Goal: Task Accomplishment & Management: Complete application form

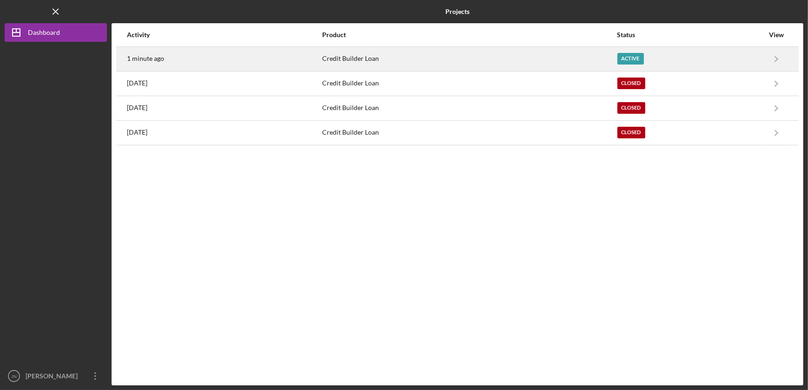
click at [627, 56] on div "Active" at bounding box center [630, 59] width 26 height 12
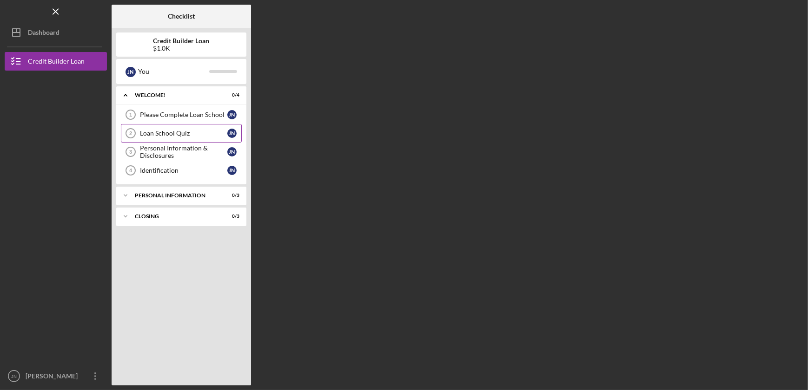
click at [170, 131] on div "Loan School Quiz" at bounding box center [183, 133] width 87 height 7
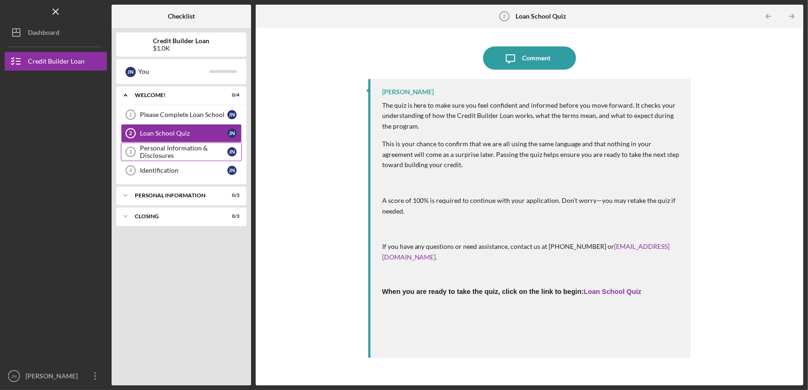
click at [162, 155] on div "Personal Information & Disclosures" at bounding box center [183, 152] width 87 height 15
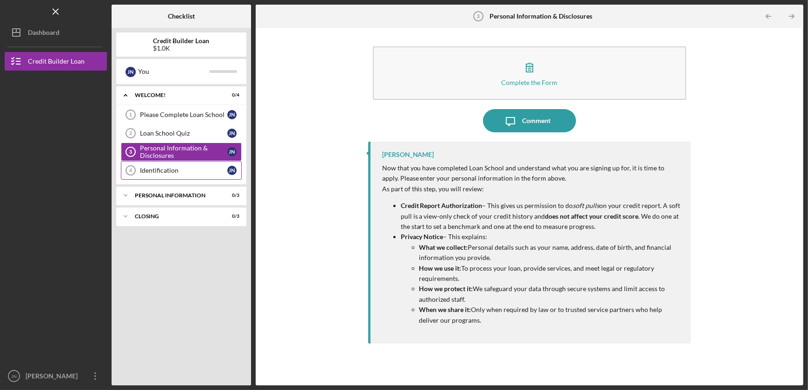
click at [153, 168] on div "Identification" at bounding box center [183, 170] width 87 height 7
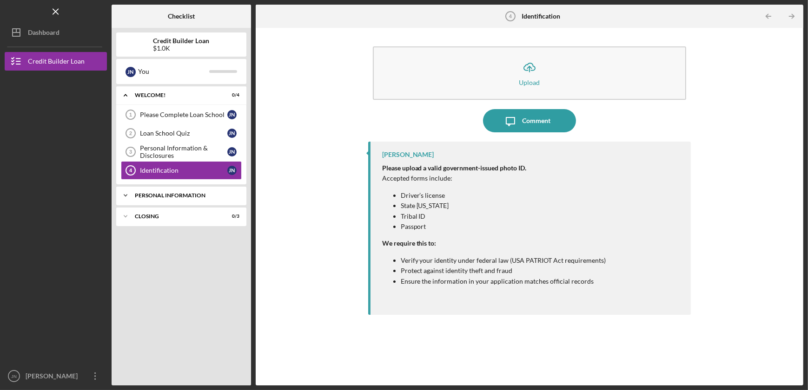
click at [172, 195] on div "Personal Information" at bounding box center [185, 196] width 100 height 6
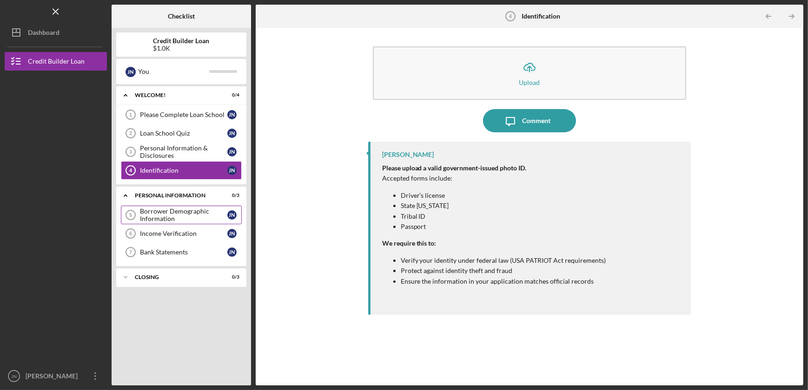
click at [169, 219] on div "Borrower Demographic Information" at bounding box center [183, 215] width 87 height 15
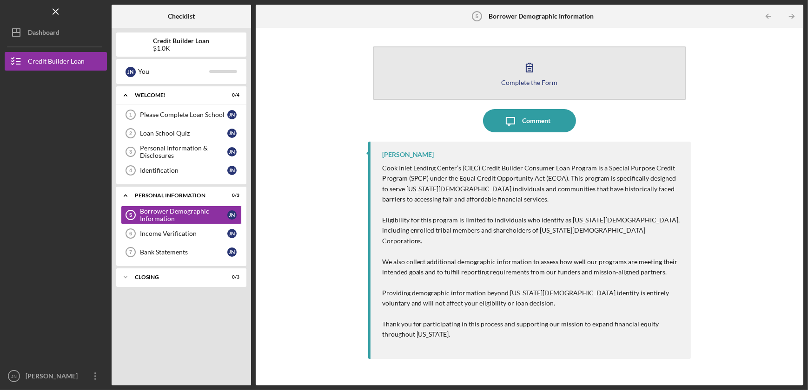
click at [535, 66] on icon "button" at bounding box center [529, 67] width 23 height 23
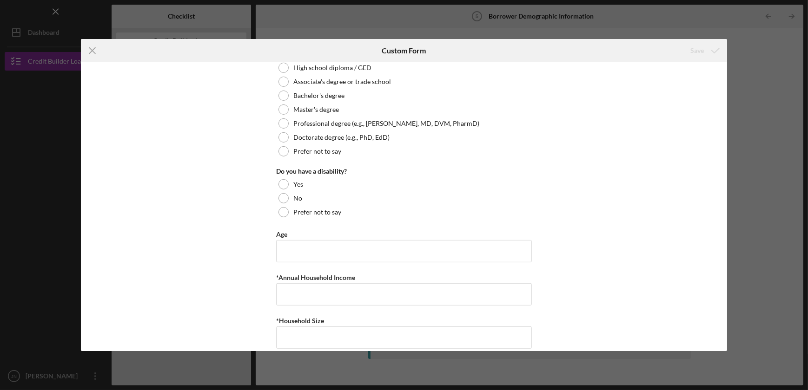
scroll to position [563, 0]
click at [95, 52] on icon "Icon/Menu Close" at bounding box center [92, 50] width 23 height 23
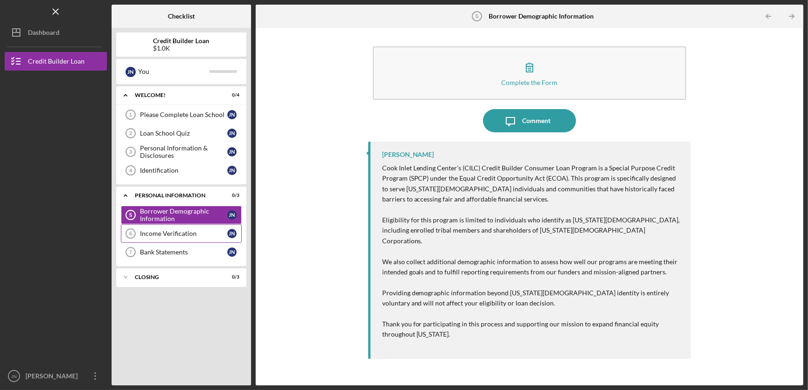
click at [180, 233] on div "Income Verification" at bounding box center [183, 233] width 87 height 7
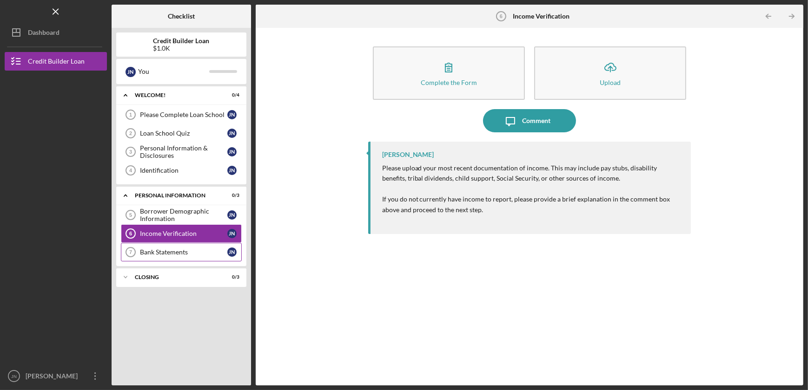
click at [185, 252] on div "Bank Statements" at bounding box center [183, 252] width 87 height 7
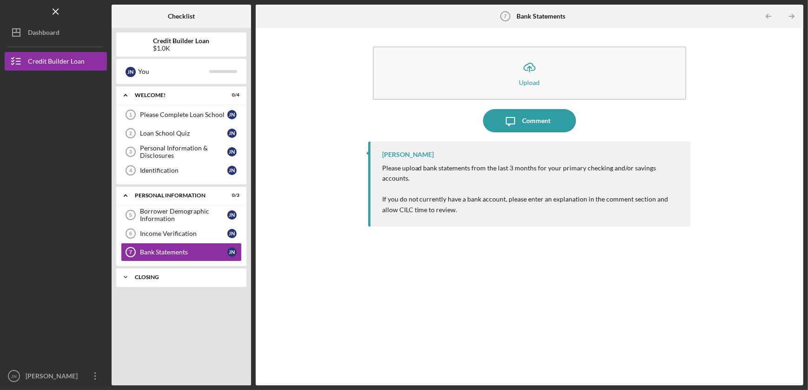
click at [177, 281] on div "Icon/Expander Closing 0 / 3" at bounding box center [181, 277] width 130 height 19
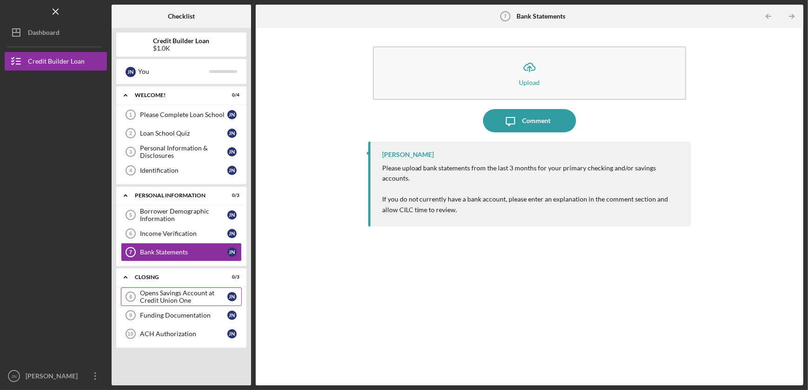
click at [185, 292] on div "Opens Savings Account at Credit Union One" at bounding box center [183, 297] width 87 height 15
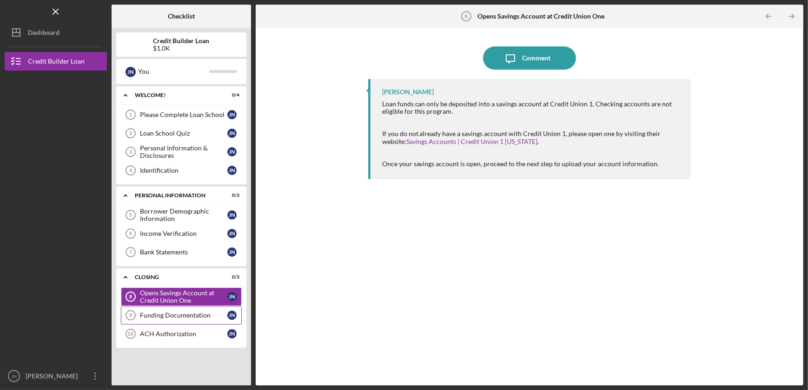
click at [183, 318] on div "Funding Documentation" at bounding box center [183, 315] width 87 height 7
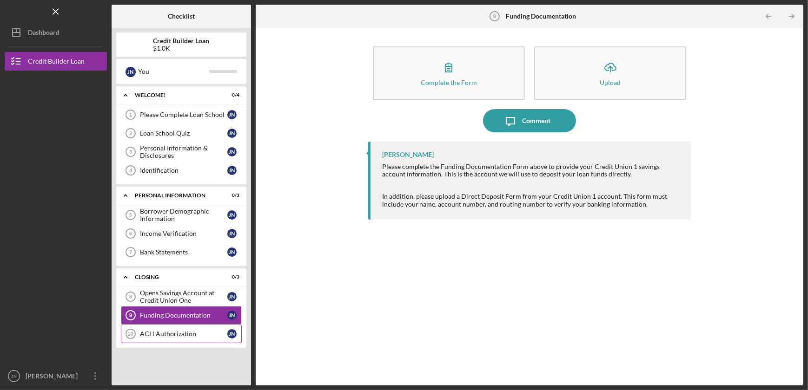
click at [177, 337] on link "ACH Authorization 10 ACH Authorization J N" at bounding box center [181, 334] width 121 height 19
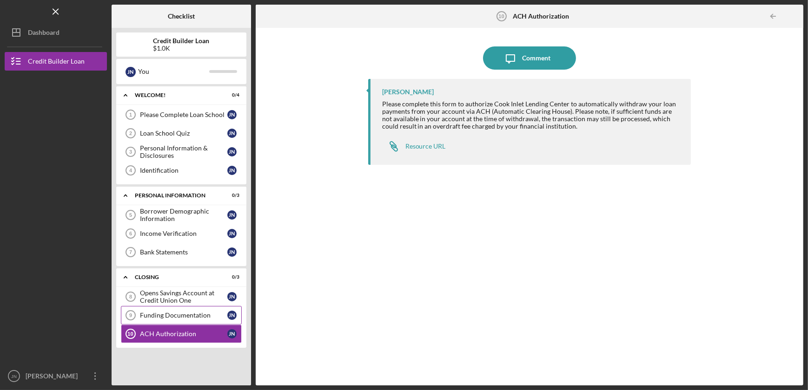
click at [178, 317] on div "Funding Documentation" at bounding box center [183, 315] width 87 height 7
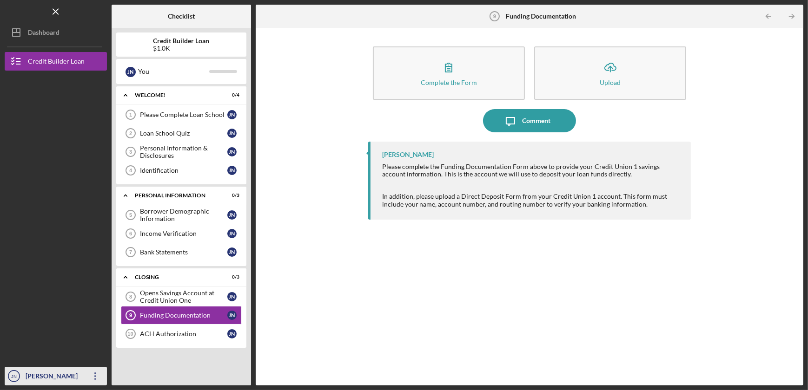
click at [99, 376] on icon "Icon/Overflow" at bounding box center [95, 376] width 23 height 23
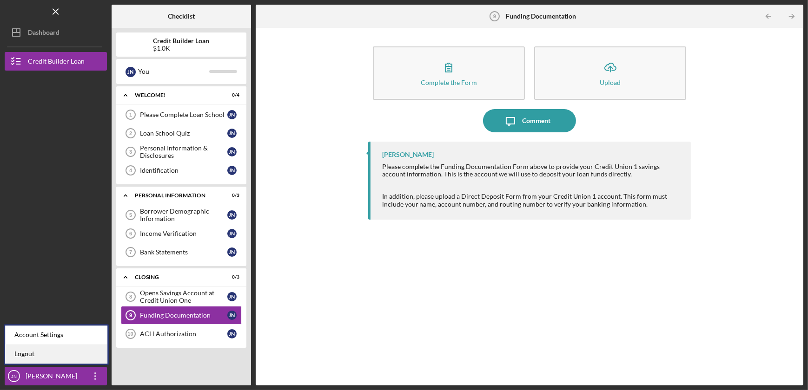
click at [66, 353] on link "Logout" at bounding box center [56, 354] width 102 height 19
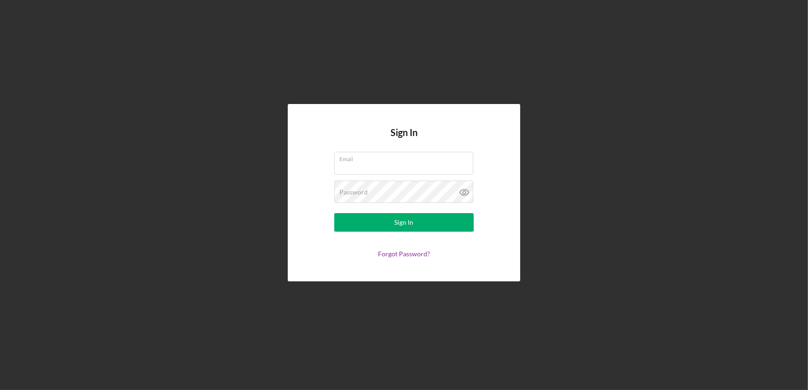
type input "[EMAIL_ADDRESS][DOMAIN_NAME]"
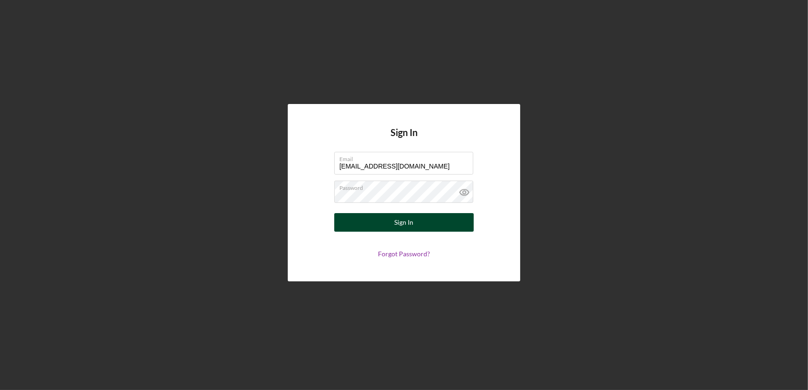
click at [400, 221] on div "Sign In" at bounding box center [404, 222] width 19 height 19
